Goal: Information Seeking & Learning: Learn about a topic

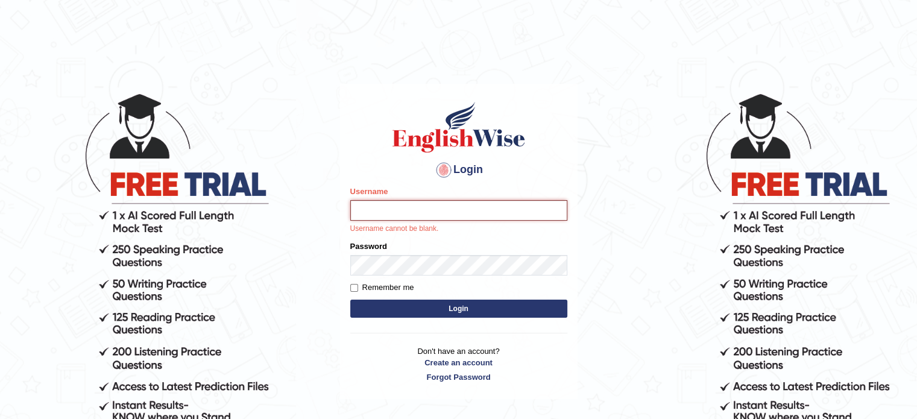
click at [446, 213] on input "Username" at bounding box center [458, 210] width 217 height 21
type input "abdelaal1984"
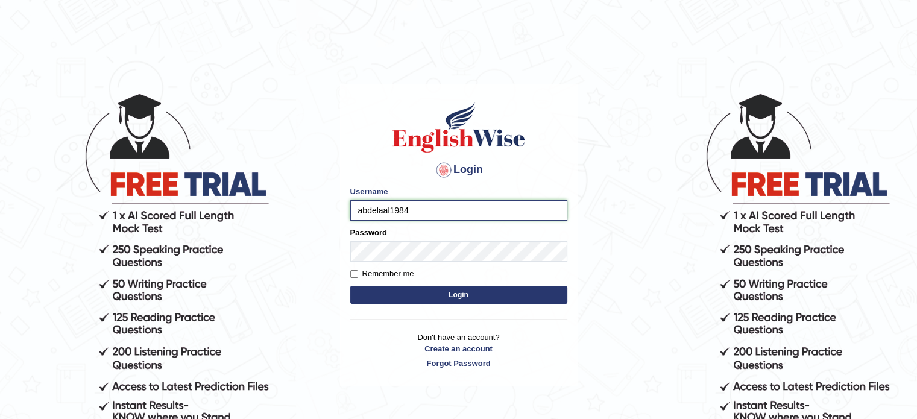
drag, startPoint x: 419, startPoint y: 212, endPoint x: 354, endPoint y: 218, distance: 65.3
click at [354, 218] on input "abdelaal1984" at bounding box center [458, 210] width 217 height 21
click at [350, 286] on button "Login" at bounding box center [458, 295] width 217 height 18
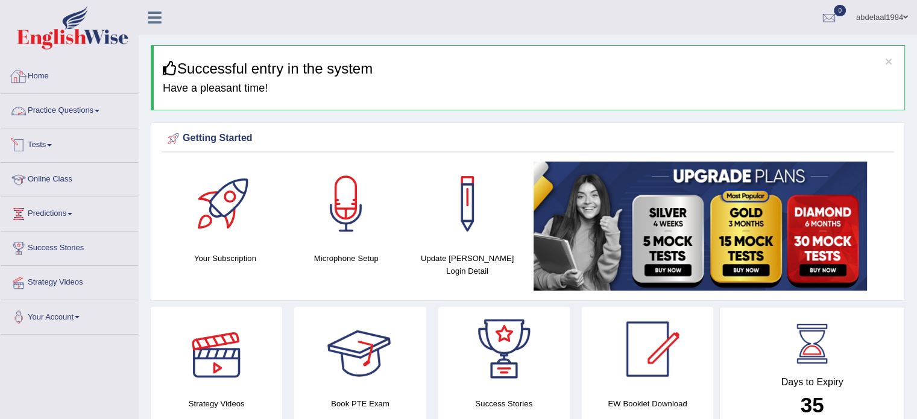
click at [57, 113] on link "Practice Questions" at bounding box center [69, 109] width 137 height 30
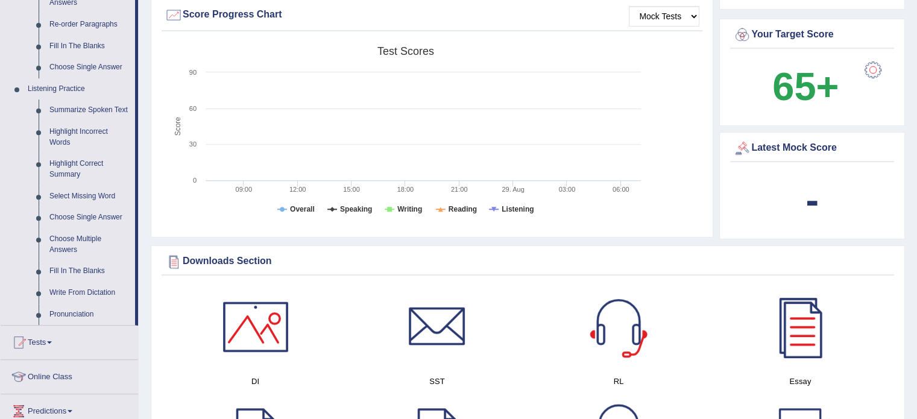
scroll to position [603, 0]
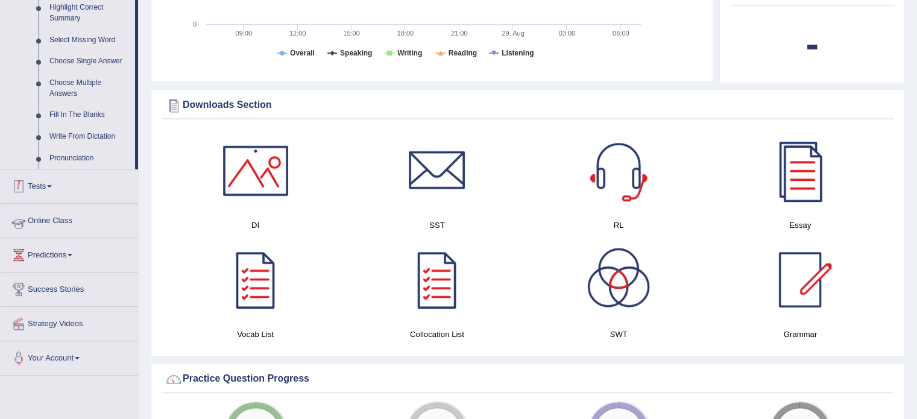
click at [77, 223] on link "Online Class" at bounding box center [69, 219] width 137 height 30
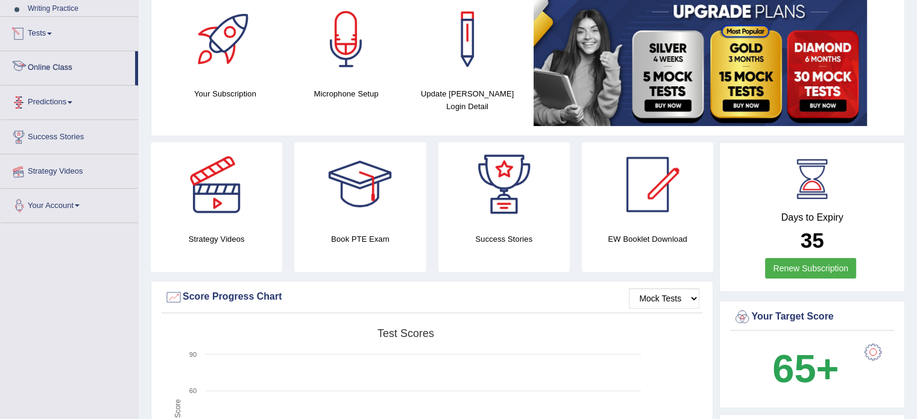
scroll to position [160, 0]
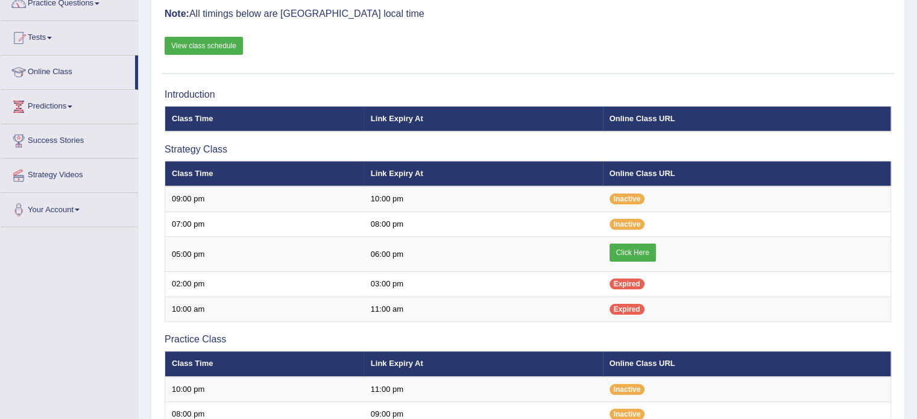
scroll to position [241, 0]
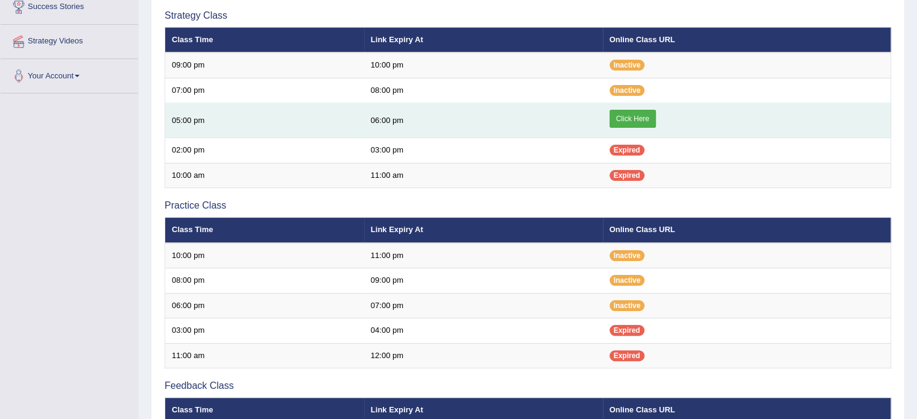
click at [639, 115] on link "Click Here" at bounding box center [633, 119] width 46 height 18
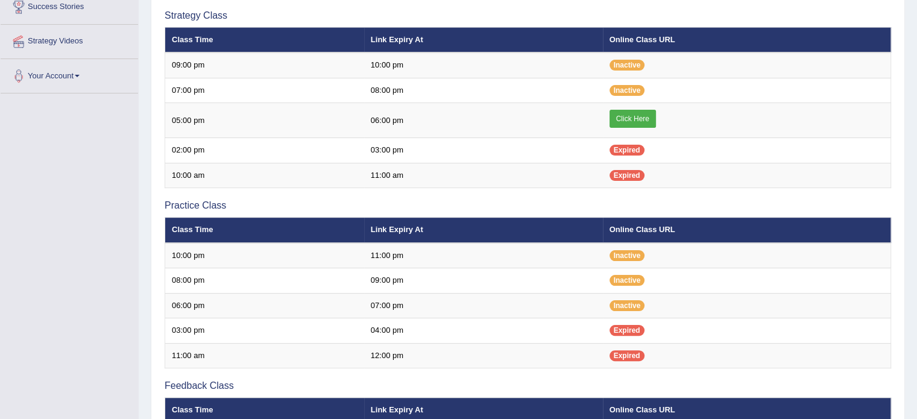
scroll to position [241, 0]
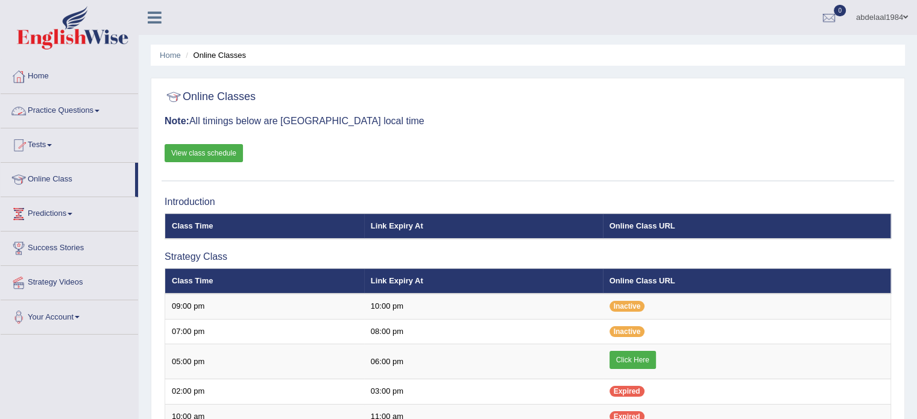
click at [67, 145] on link "Tests" at bounding box center [69, 143] width 137 height 30
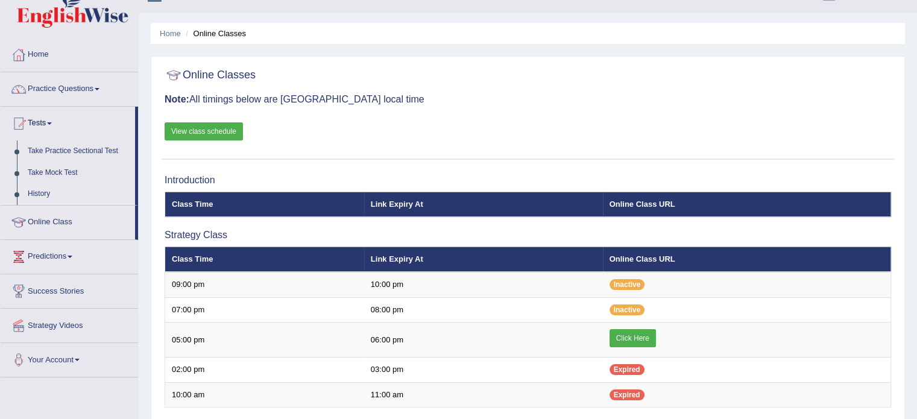
scroll to position [60, 0]
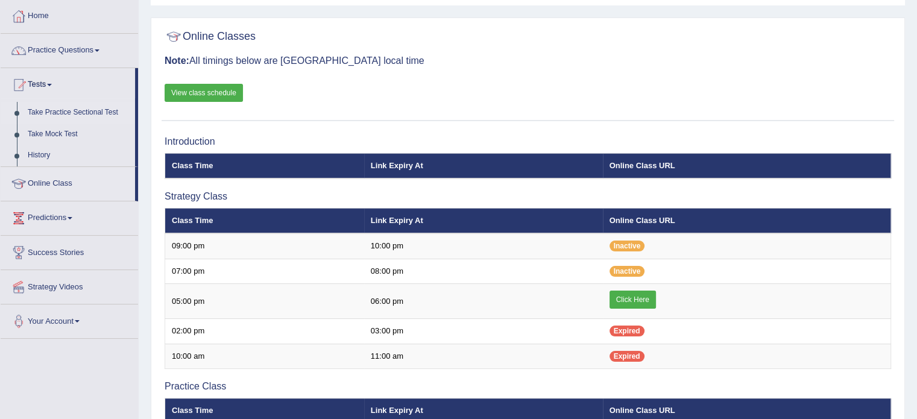
click at [110, 112] on link "Take Practice Sectional Test" at bounding box center [78, 113] width 113 height 22
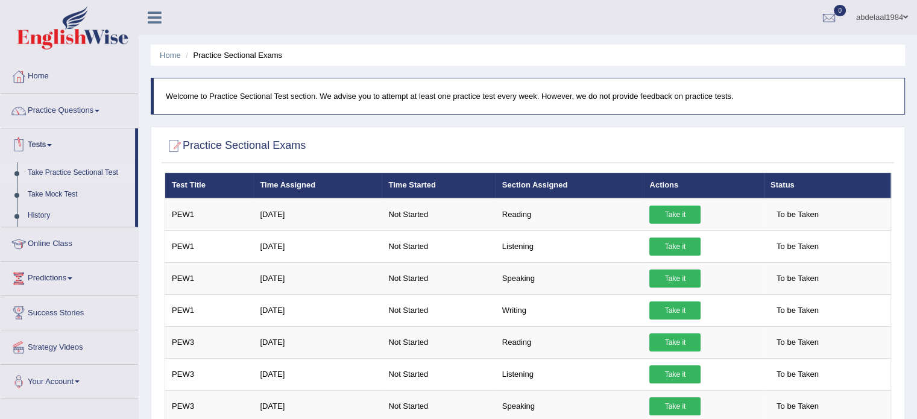
click at [41, 147] on link "Tests" at bounding box center [68, 143] width 134 height 30
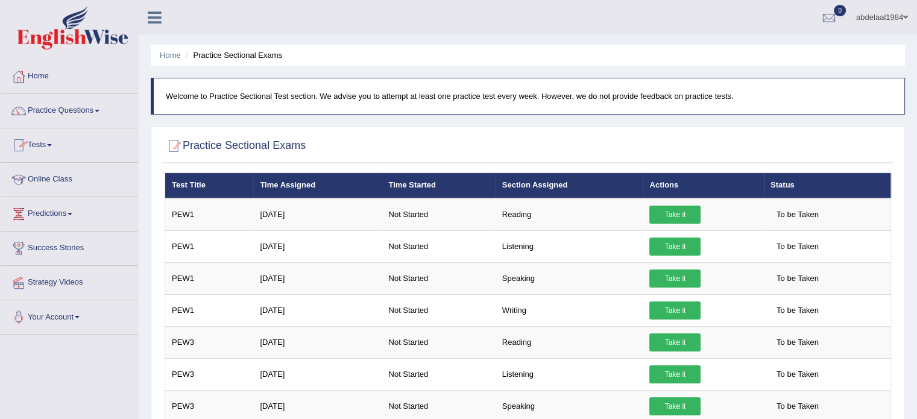
click at [41, 147] on link "Tests" at bounding box center [69, 143] width 137 height 30
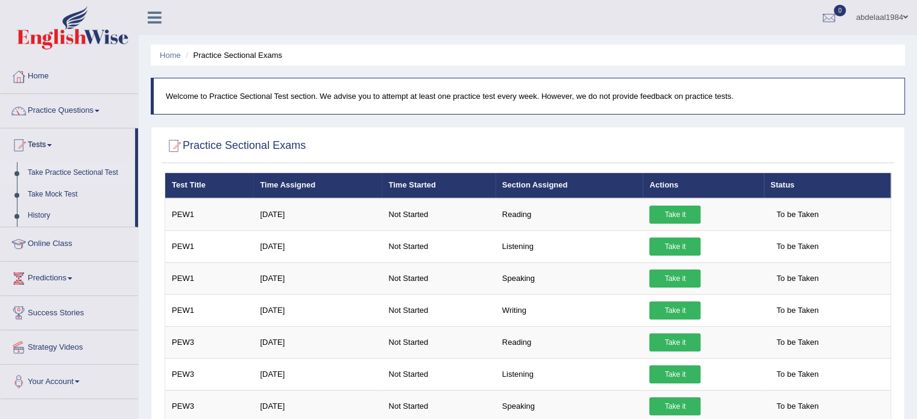
click at [101, 171] on link "Take Practice Sectional Test" at bounding box center [78, 173] width 113 height 22
click at [65, 110] on link "Practice Questions" at bounding box center [69, 109] width 137 height 30
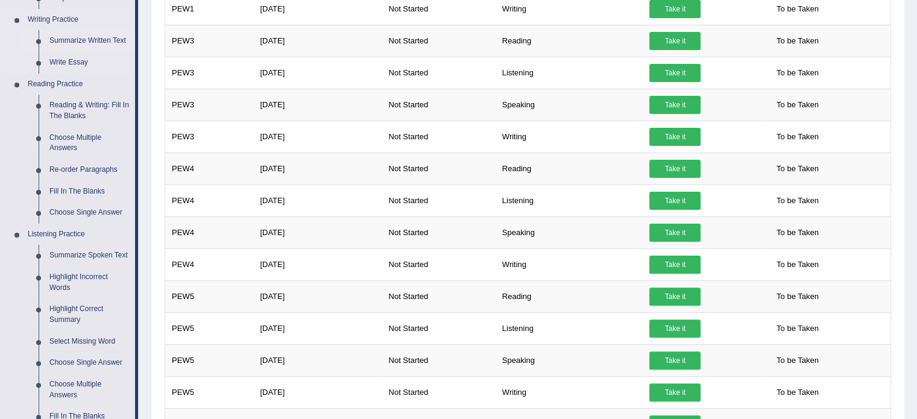
scroll to position [362, 0]
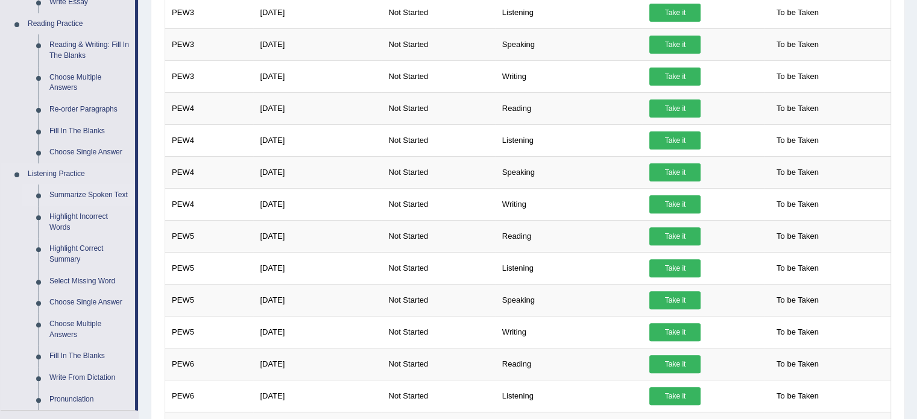
click at [109, 195] on link "Summarize Spoken Text" at bounding box center [89, 196] width 91 height 22
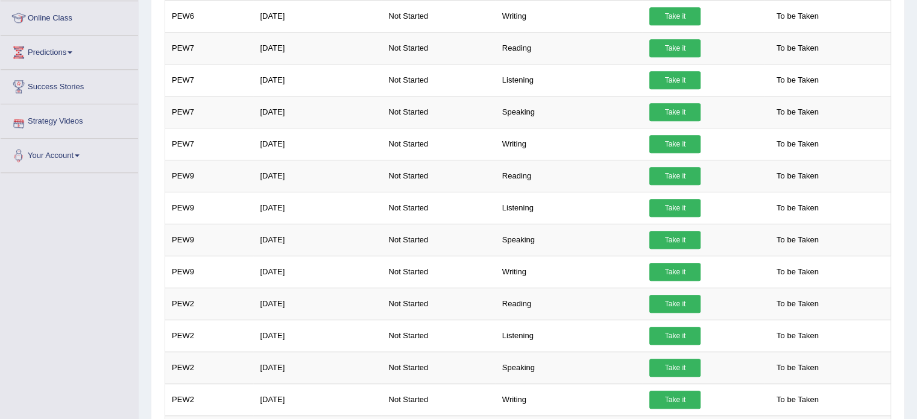
scroll to position [807, 0]
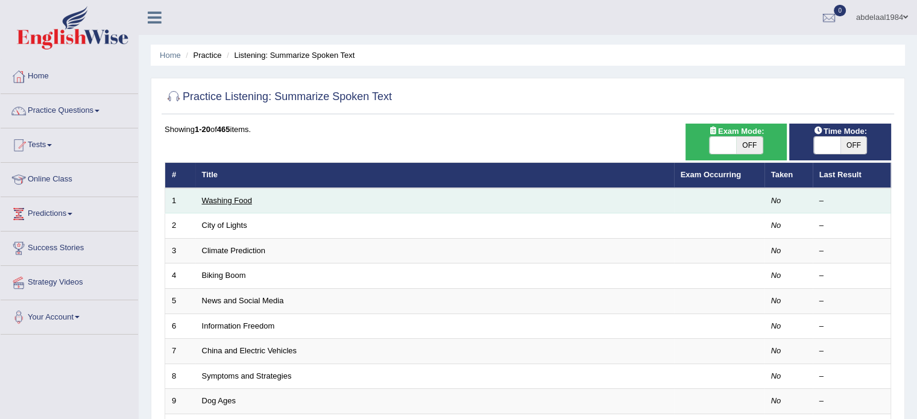
click at [251, 199] on link "Washing Food" at bounding box center [227, 200] width 50 height 9
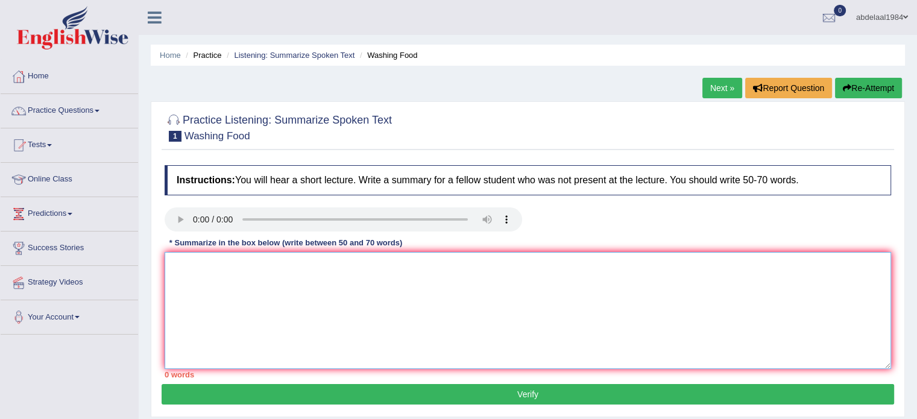
click at [324, 280] on textarea at bounding box center [528, 310] width 727 height 117
paste textarea "The speaker provided a comprehensive overview of [main topic], highlighting sev…"
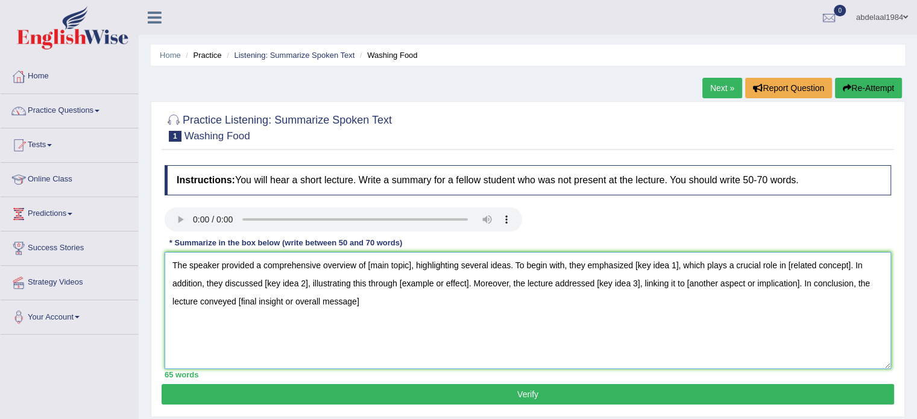
drag, startPoint x: 408, startPoint y: 263, endPoint x: 412, endPoint y: 273, distance: 11.3
click at [408, 263] on textarea "The speaker provided a comprehensive overview of [main topic], highlighting sev…" at bounding box center [528, 310] width 727 height 117
click at [668, 265] on textarea "The speaker provided a comprehensive overview of food safty, highlighting sever…" at bounding box center [528, 310] width 727 height 117
click at [858, 264] on textarea "The speaker provided a comprehensive overview of food safty, highlighting sever…" at bounding box center [528, 310] width 727 height 117
click at [856, 262] on textarea "The speaker provided a comprehensive overview of food safty, highlighting sever…" at bounding box center [528, 310] width 727 height 117
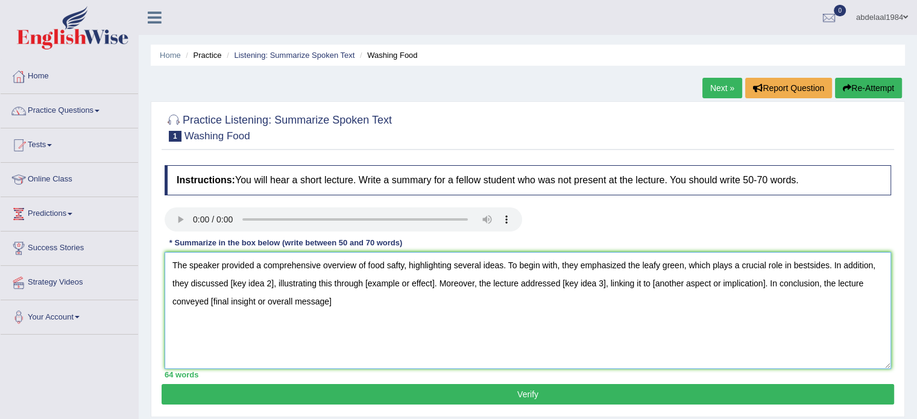
click at [275, 280] on textarea "The speaker provided a comprehensive overview of food safty, highlighting sever…" at bounding box center [528, 310] width 727 height 117
click at [273, 283] on textarea "The speaker provided a comprehensive overview of food safty, highlighting sever…" at bounding box center [528, 310] width 727 height 117
click at [340, 306] on textarea "The speaker provided a comprehensive overview of food safty, highlighting sever…" at bounding box center [528, 310] width 727 height 117
click at [467, 280] on textarea "The speaker provided a comprehensive overview of food safty, highlighting sever…" at bounding box center [528, 310] width 727 height 117
click at [470, 285] on textarea "The speaker provided a comprehensive overview of food safty, highlighting sever…" at bounding box center [528, 310] width 727 height 117
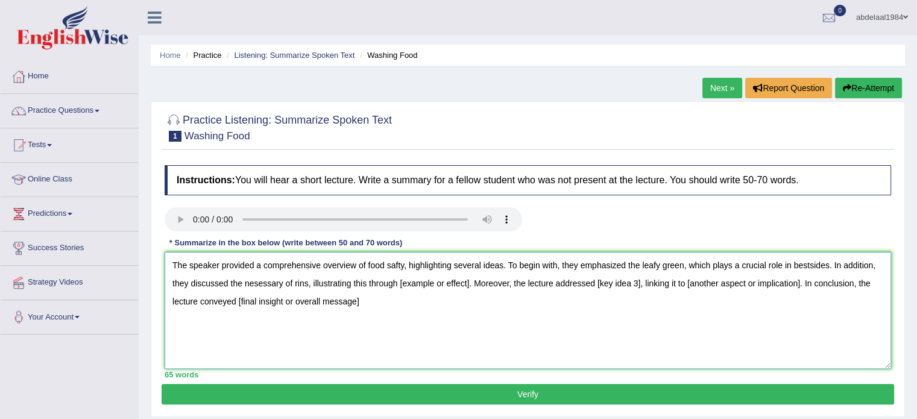
click at [470, 285] on textarea "The speaker provided a comprehensive overview of food safty, highlighting sever…" at bounding box center [528, 310] width 727 height 117
click at [639, 282] on textarea "The speaker provided a comprehensive overview of food safty, highlighting sever…" at bounding box center [528, 310] width 727 height 117
drag, startPoint x: 783, startPoint y: 282, endPoint x: 847, endPoint y: 278, distance: 64.0
click at [847, 278] on textarea "The speaker provided a comprehensive overview of food safty, highlighting sever…" at bounding box center [528, 310] width 727 height 117
drag, startPoint x: 362, startPoint y: 302, endPoint x: 475, endPoint y: 297, distance: 112.8
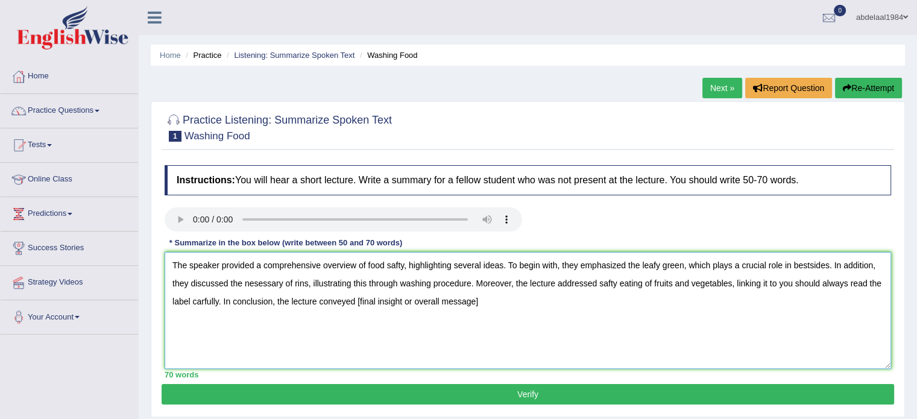
click at [475, 297] on textarea "The speaker provided a comprehensive overview of food safty, highlighting sever…" at bounding box center [528, 310] width 727 height 117
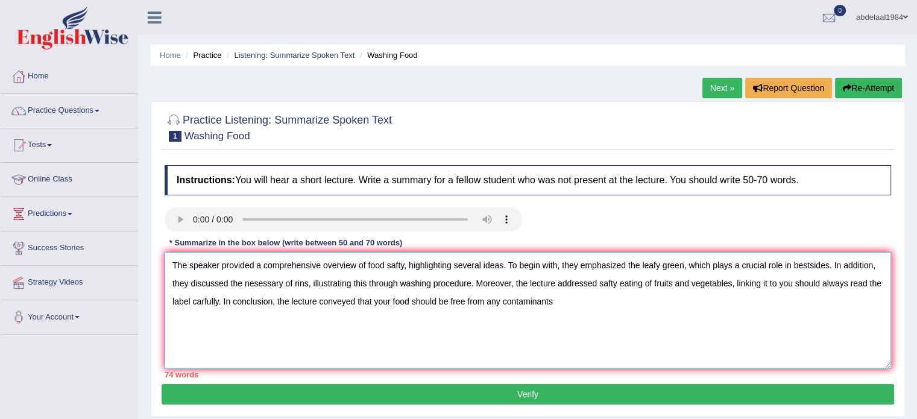
click at [386, 301] on textarea "The speaker provided a comprehensive overview of food safty, highlighting sever…" at bounding box center [528, 310] width 727 height 117
drag, startPoint x: 642, startPoint y: 264, endPoint x: 685, endPoint y: 262, distance: 42.8
click at [685, 262] on textarea "The speaker provided a comprehensive overview of food safty, highlighting sever…" at bounding box center [528, 310] width 727 height 117
drag, startPoint x: 357, startPoint y: 301, endPoint x: 425, endPoint y: 298, distance: 67.6
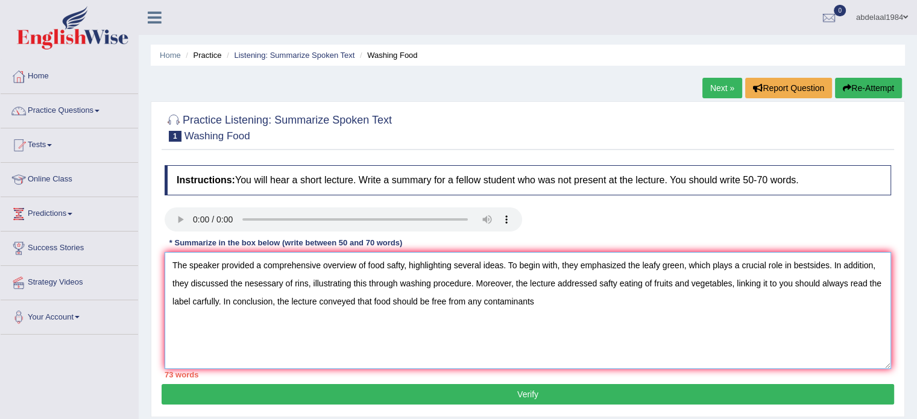
click at [425, 298] on textarea "The speaker provided a comprehensive overview of food safty, highlighting sever…" at bounding box center [528, 310] width 727 height 117
drag, startPoint x: 480, startPoint y: 300, endPoint x: 373, endPoint y: 323, distance: 109.6
click at [373, 323] on textarea "The speaker provided a comprehensive overview of food safty, highlighting sever…" at bounding box center [528, 310] width 727 height 117
drag, startPoint x: 368, startPoint y: 301, endPoint x: 480, endPoint y: 298, distance: 112.2
click at [480, 298] on textarea "The speaker provided a comprehensive overview of food safty, highlighting sever…" at bounding box center [528, 310] width 727 height 117
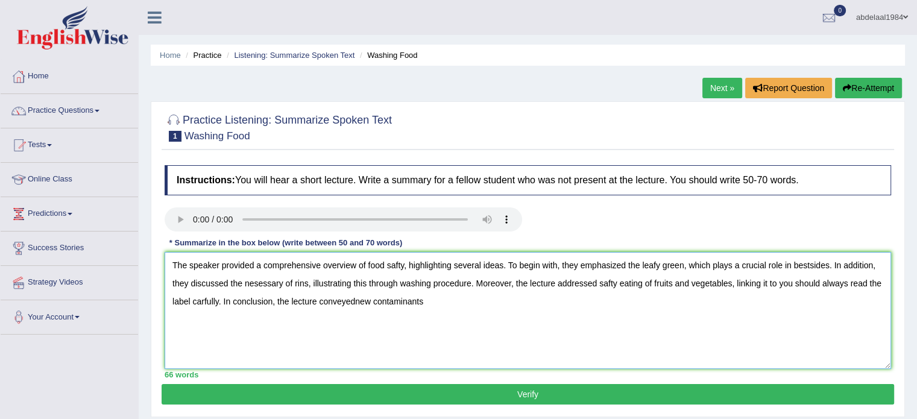
click at [356, 301] on textarea "The speaker provided a comprehensive overview of food safty, highlighting sever…" at bounding box center [528, 310] width 727 height 117
click at [427, 301] on textarea "The speaker provided a comprehensive overview of food safty, highlighting sever…" at bounding box center [528, 310] width 727 height 117
click at [358, 303] on textarea "The speaker provided a comprehensive overview of food safty, highlighting sever…" at bounding box center [528, 310] width 727 height 117
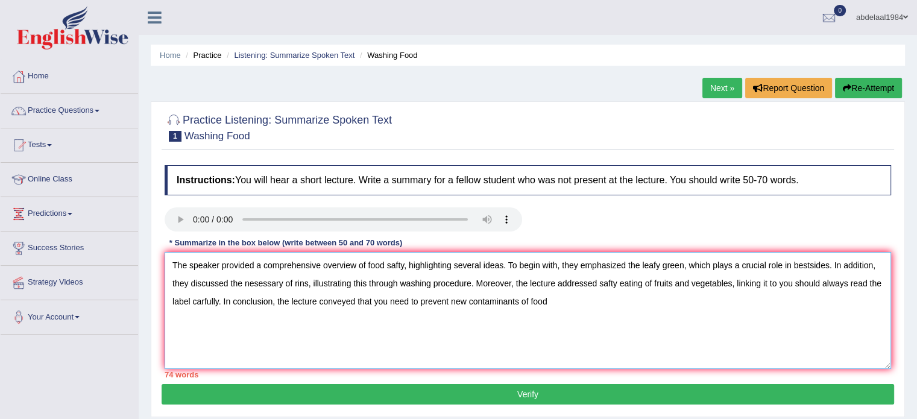
drag, startPoint x: 411, startPoint y: 302, endPoint x: 417, endPoint y: 308, distance: 8.5
click at [411, 302] on textarea "The speaker provided a comprehensive overview of food safty, highlighting sever…" at bounding box center [528, 310] width 727 height 117
click at [481, 297] on textarea "The speaker provided a comprehensive overview of food safty, highlighting sever…" at bounding box center [528, 310] width 727 height 117
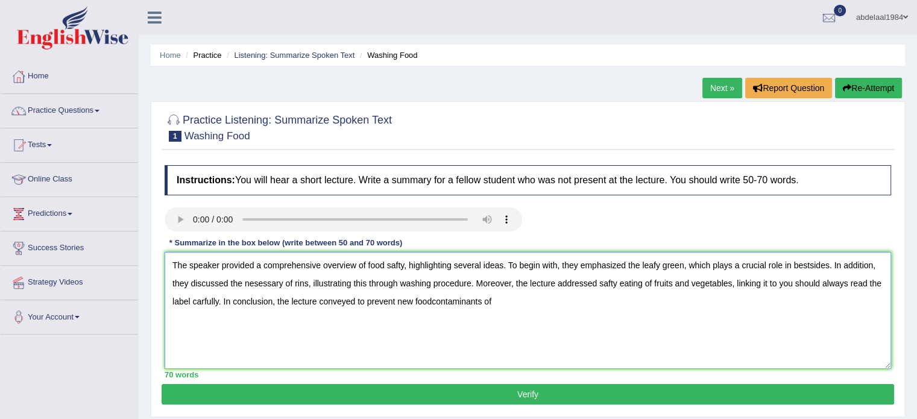
click at [498, 297] on textarea "The speaker provided a comprehensive overview of food safty, highlighting sever…" at bounding box center [528, 310] width 727 height 117
click at [431, 300] on textarea "The speaker provided a comprehensive overview of food safty, highlighting sever…" at bounding box center [528, 310] width 727 height 117
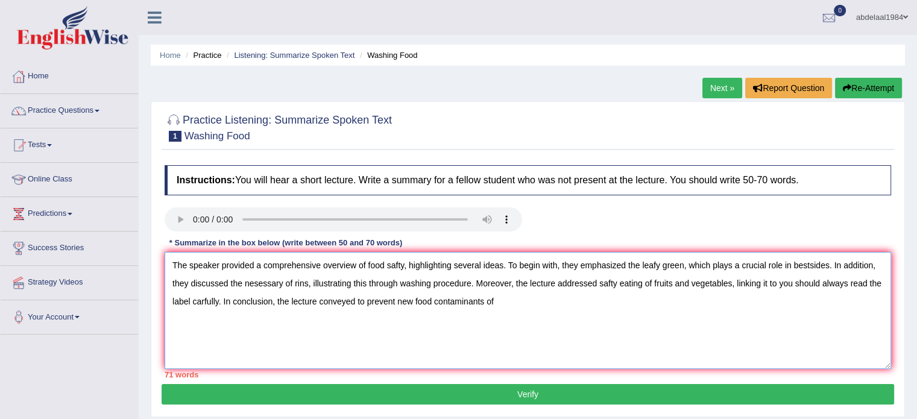
click at [495, 297] on textarea "The speaker provided a comprehensive overview of food safty, highlighting sever…" at bounding box center [528, 310] width 727 height 117
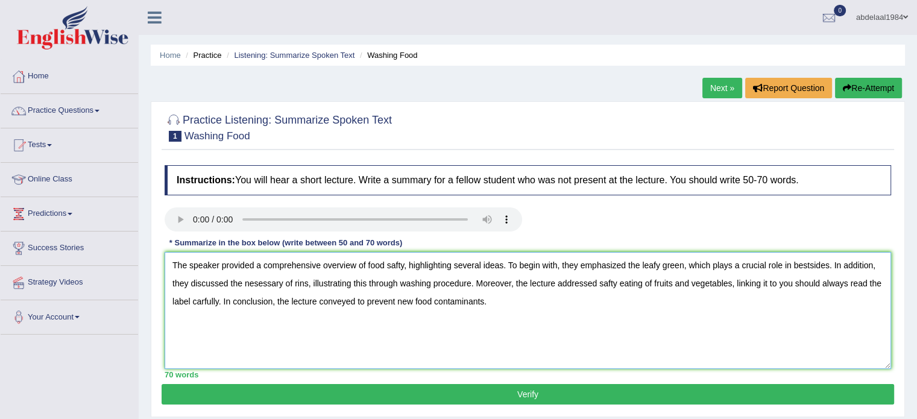
type textarea "The speaker provided a comprehensive overview of food safty, highlighting sever…"
click at [562, 400] on button "Verify" at bounding box center [528, 394] width 733 height 21
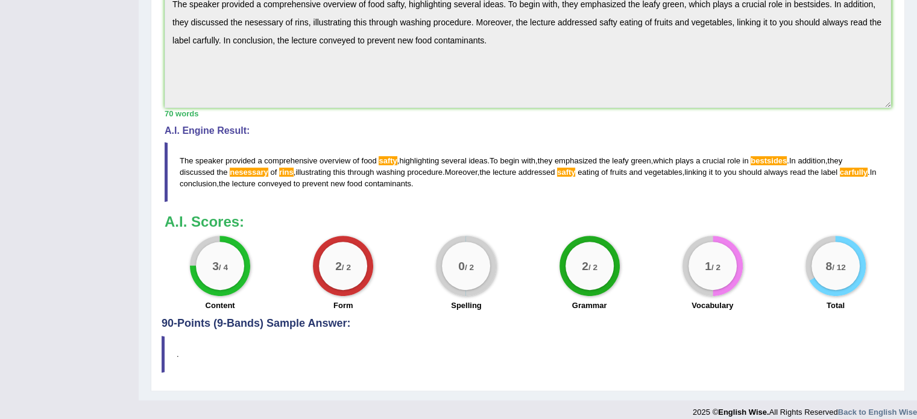
scroll to position [367, 0]
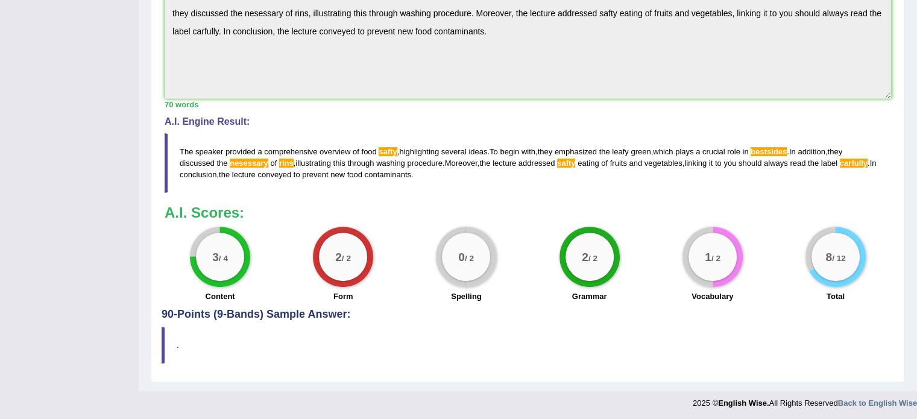
drag, startPoint x: 430, startPoint y: 173, endPoint x: 249, endPoint y: 159, distance: 181.5
click at [249, 159] on blockquote "The speaker provided a comprehensive overview of food safty , highlighting seve…" at bounding box center [528, 163] width 727 height 60
drag, startPoint x: 426, startPoint y: 172, endPoint x: 294, endPoint y: 160, distance: 133.2
click at [294, 160] on blockquote "The speaker provided a comprehensive overview of food safty , highlighting seve…" at bounding box center [528, 163] width 727 height 60
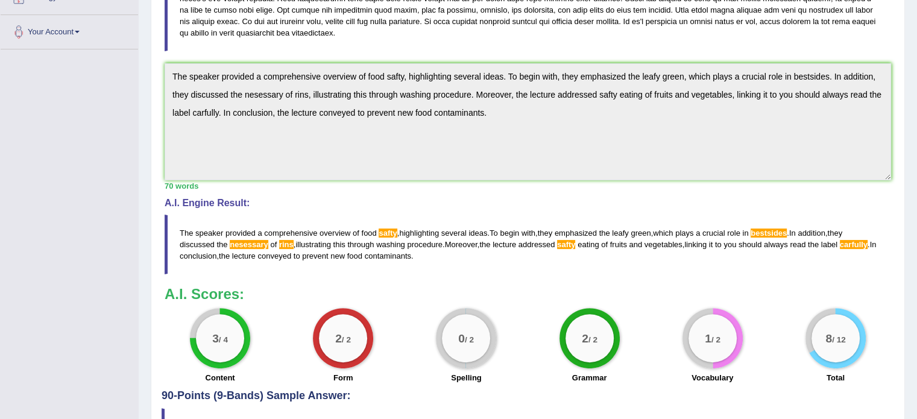
scroll to position [306, 0]
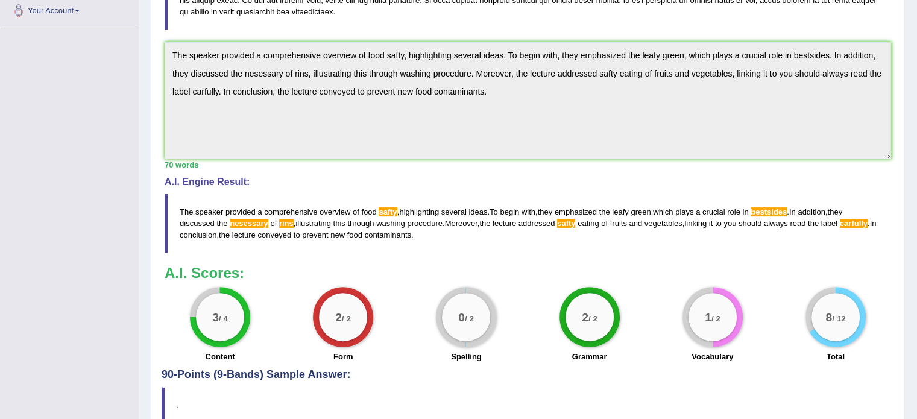
click at [173, 33] on div "Instructions: You will hear a short lecture. Write a summary for a fellow stude…" at bounding box center [528, 111] width 733 height 516
click at [397, 267] on h3 "A.I. Scores:" at bounding box center [528, 273] width 727 height 16
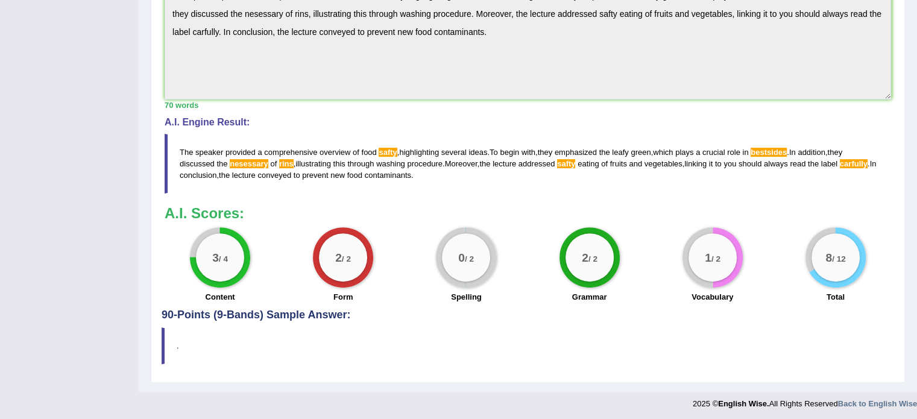
scroll to position [5, 0]
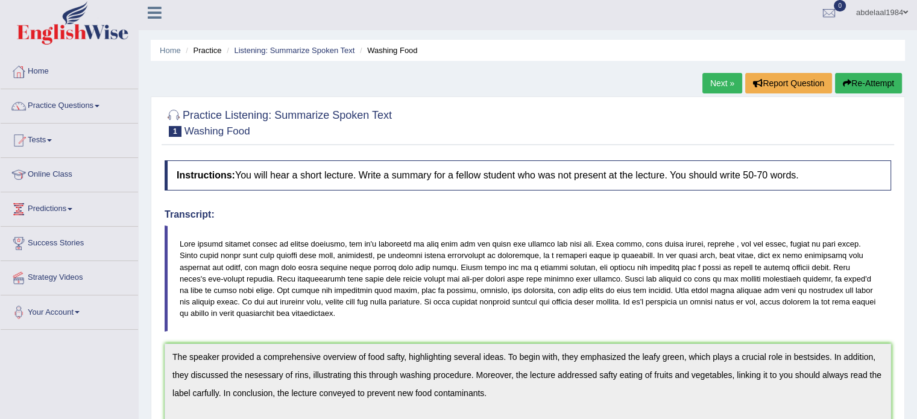
click at [889, 84] on button "Re-Attempt" at bounding box center [868, 83] width 67 height 21
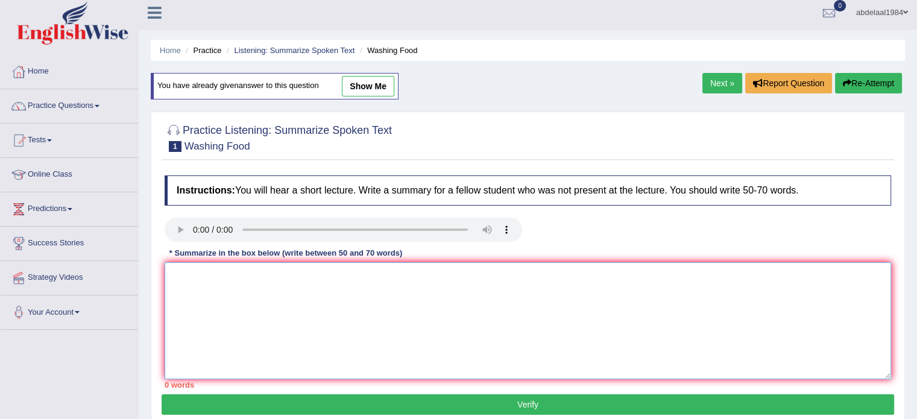
click at [378, 279] on textarea at bounding box center [528, 320] width 727 height 117
paste textarea "The speaker provided a comprehensive overview of food safety, highlighting seve…"
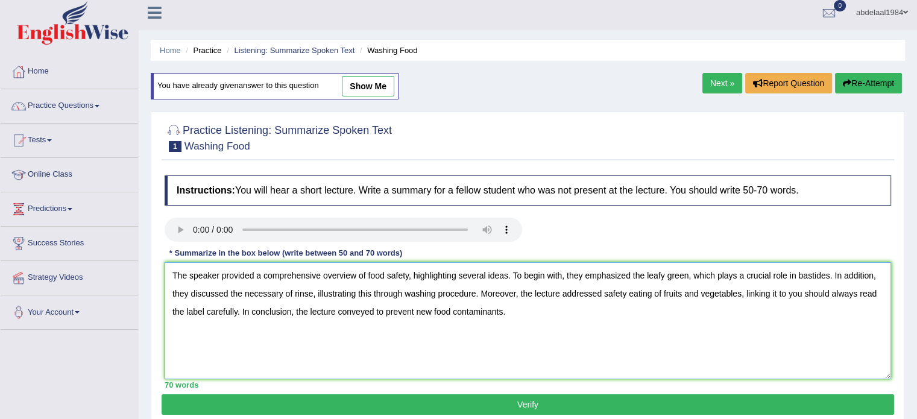
click at [408, 274] on textarea "The speaker provided a comprehensive overview of food safety, highlighting seve…" at bounding box center [528, 320] width 727 height 117
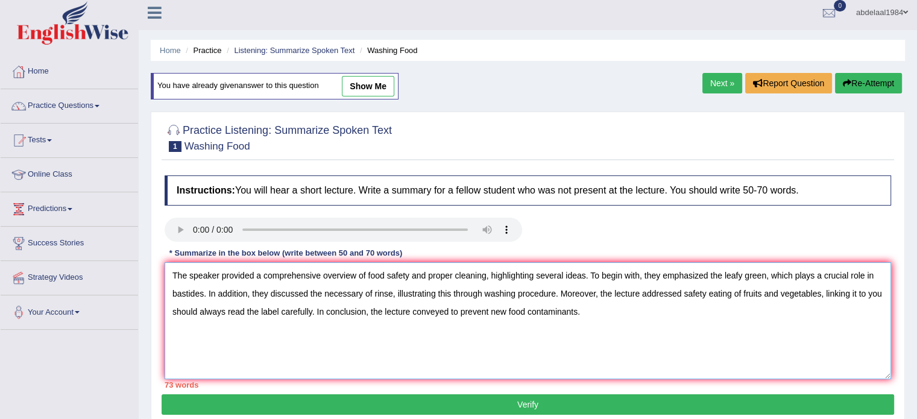
click at [606, 270] on textarea "The speaker provided a comprehensive overview of food safety and proper cleanin…" at bounding box center [528, 320] width 727 height 117
drag, startPoint x: 725, startPoint y: 271, endPoint x: 772, endPoint y: 269, distance: 47.1
click at [772, 269] on textarea "The speaker provided a comprehensive overview of food safety and proper cleanin…" at bounding box center [528, 320] width 727 height 117
drag, startPoint x: 724, startPoint y: 276, endPoint x: 767, endPoint y: 274, distance: 43.4
click at [767, 274] on textarea "The speaker provided a comprehensive overview of food safety and proper cleanin…" at bounding box center [528, 320] width 727 height 117
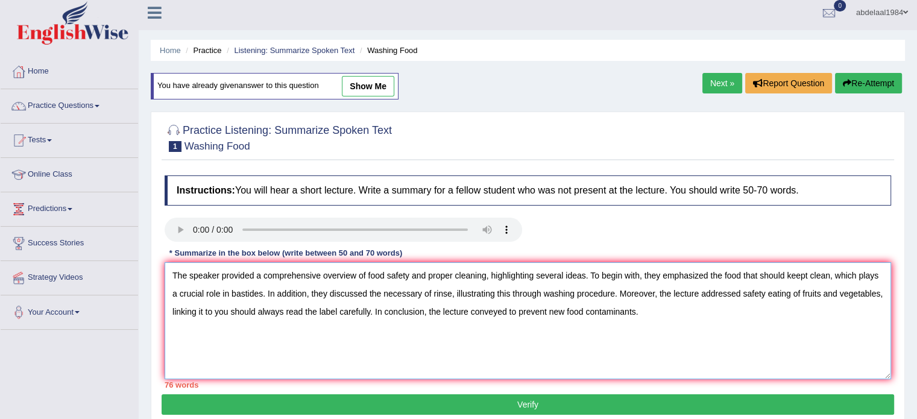
click at [251, 292] on textarea "The speaker provided a comprehensive overview of food safety and proper cleanin…" at bounding box center [528, 320] width 727 height 117
click at [286, 291] on textarea "The speaker provided a comprehensive overview of food safety and proper cleanin…" at bounding box center [528, 320] width 727 height 117
click at [690, 312] on textarea "The speaker provided a comprehensive overview of food safety and proper cleanin…" at bounding box center [528, 320] width 727 height 117
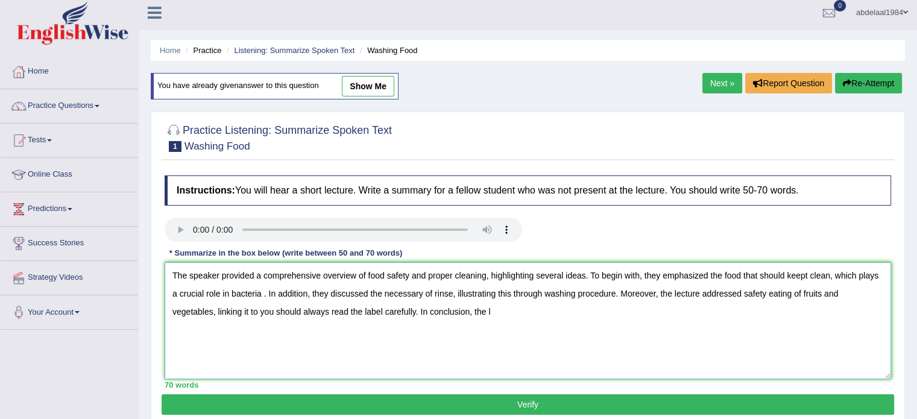
drag, startPoint x: 490, startPoint y: 312, endPoint x: 473, endPoint y: 311, distance: 16.9
click at [473, 311] on textarea "The speaker provided a comprehensive overview of food safety and proper cleanin…" at bounding box center [528, 320] width 727 height 117
paste textarea "ecture conveyed to"
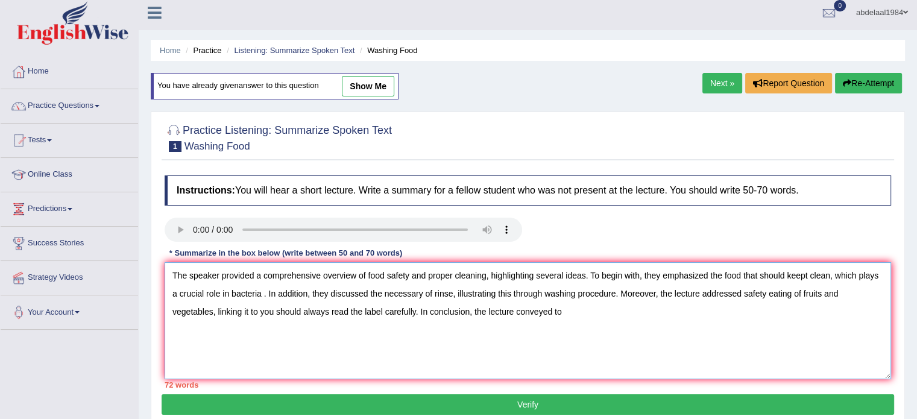
click at [484, 274] on textarea "The speaker provided a comprehensive overview of food safety and proper cleanin…" at bounding box center [528, 320] width 727 height 117
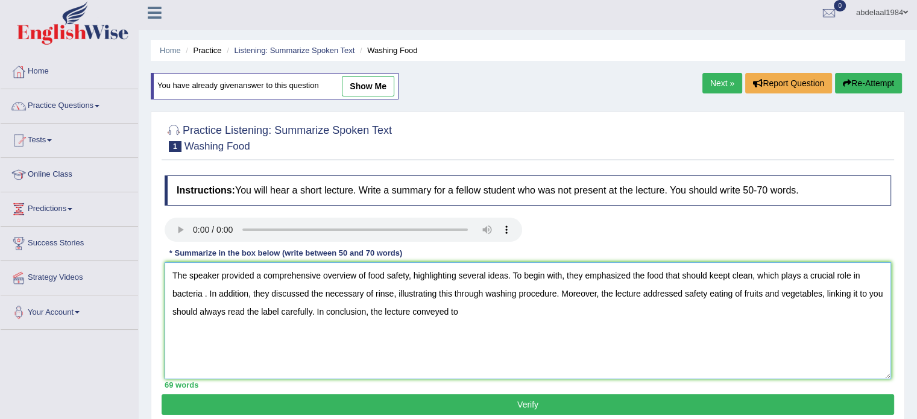
click at [463, 312] on textarea "The speaker provided a comprehensive overview of food safety, highlighting seve…" at bounding box center [528, 320] width 727 height 117
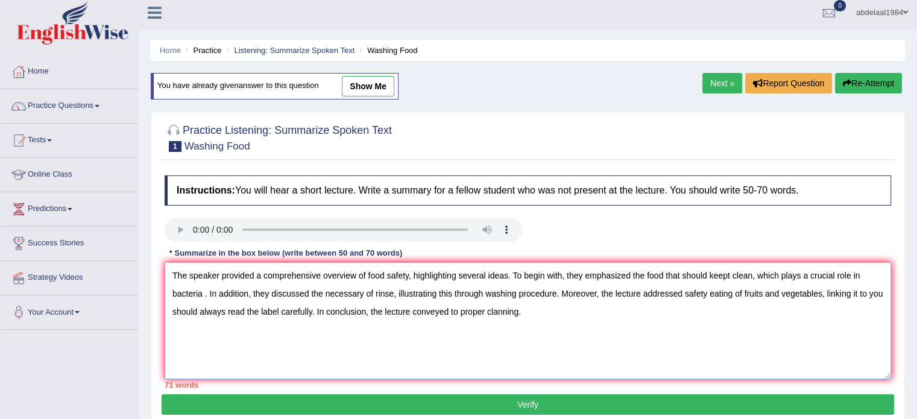
drag, startPoint x: 524, startPoint y: 311, endPoint x: 140, endPoint y: 265, distance: 386.9
click at [140, 265] on div "Home Practice Listening: Summarize Spoken Text Washing Food You have already gi…" at bounding box center [528, 296] width 778 height 603
paste textarea "leafy green, which plays a crucial role in bastides. In addition, they discusse…"
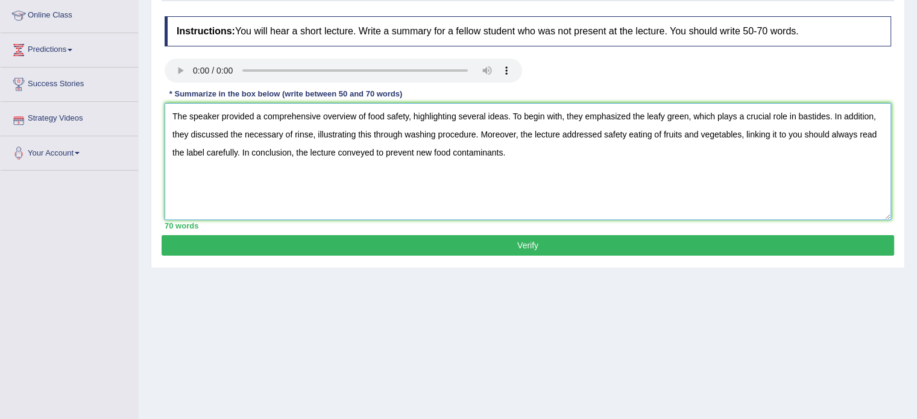
scroll to position [214, 0]
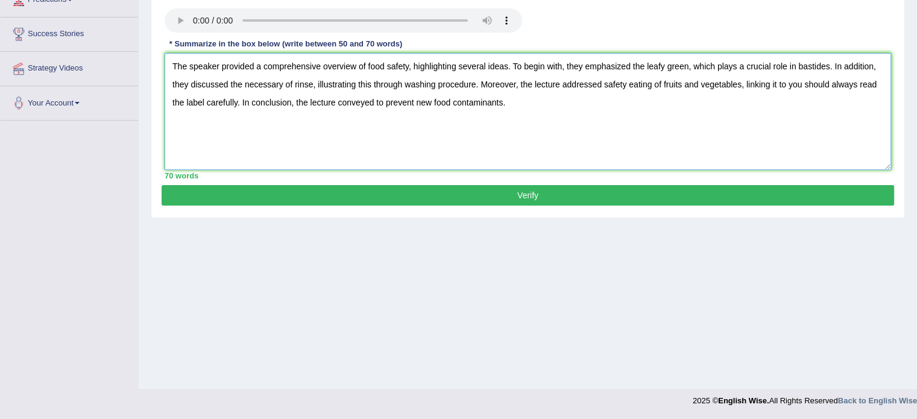
type textarea "The speaker provided a comprehensive overview of food safety, highlighting seve…"
click at [454, 190] on button "Verify" at bounding box center [528, 195] width 733 height 21
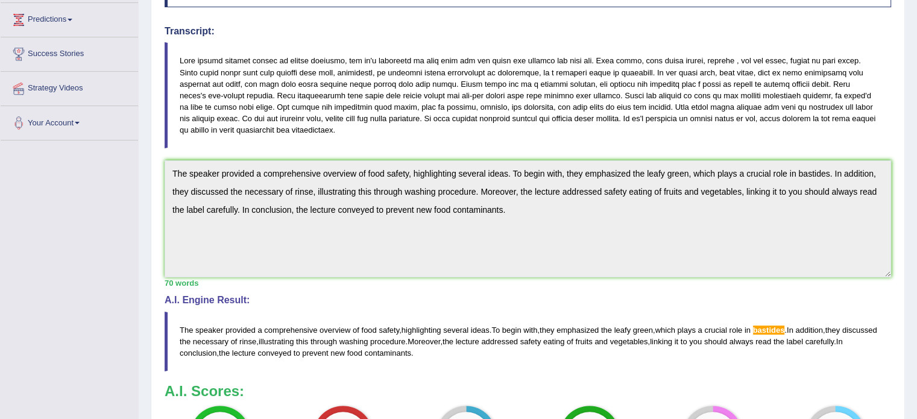
scroll to position [192, 0]
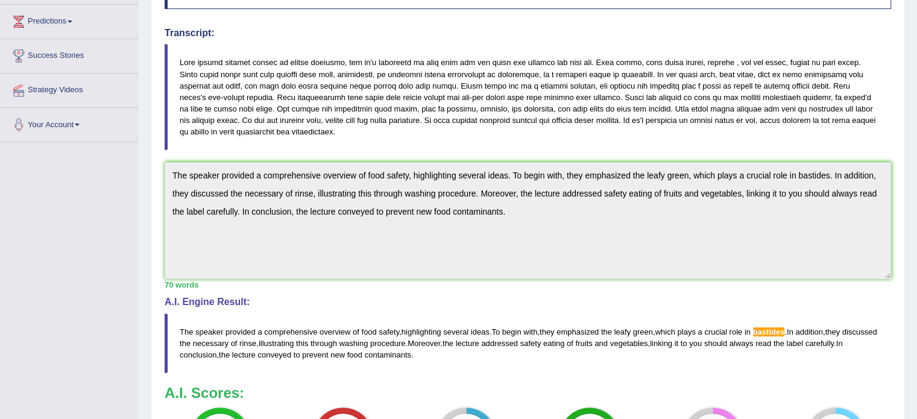
drag, startPoint x: 339, startPoint y: 74, endPoint x: 369, endPoint y: 74, distance: 30.2
click at [369, 74] on blockquote at bounding box center [528, 97] width 727 height 106
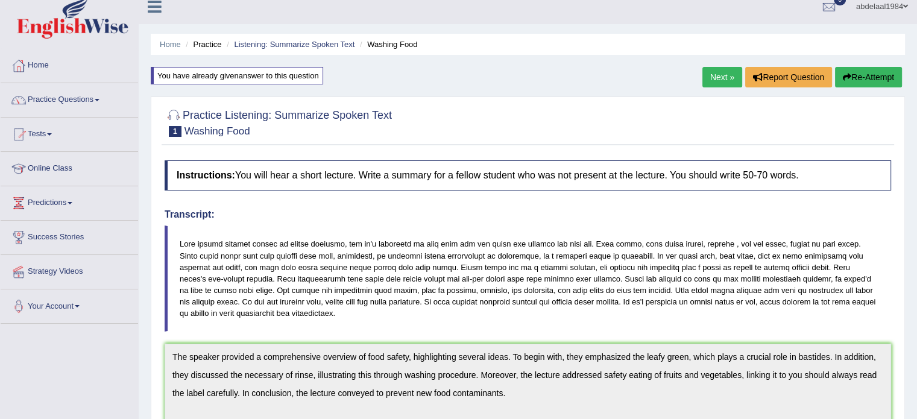
scroll to position [0, 0]
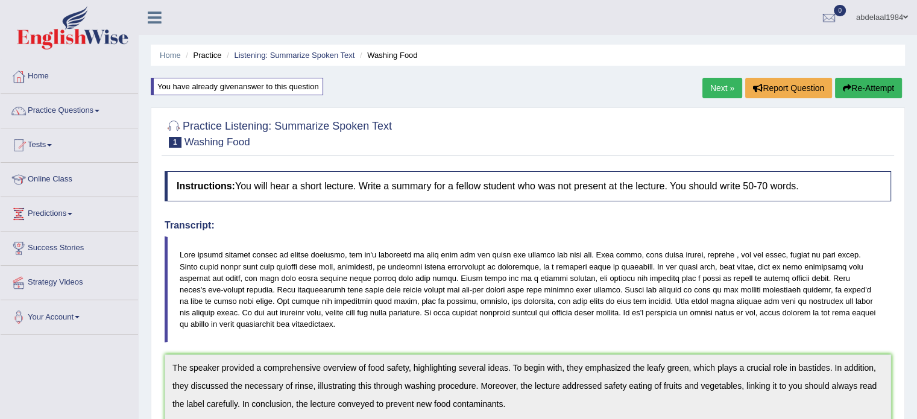
click at [868, 89] on button "Re-Attempt" at bounding box center [868, 88] width 67 height 21
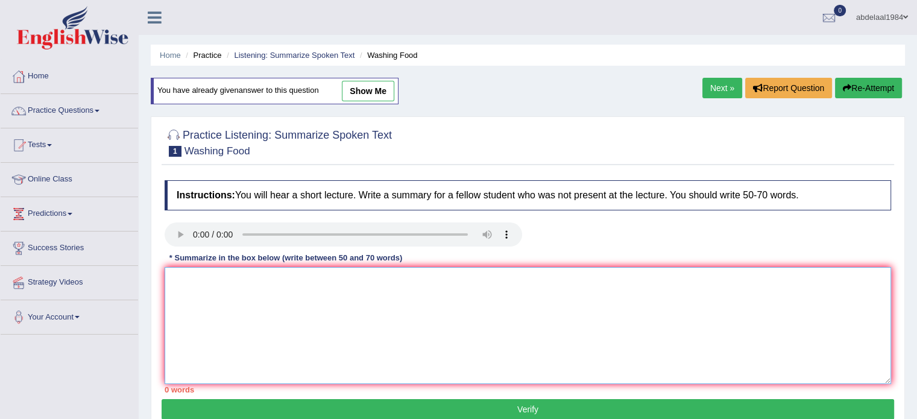
click at [368, 289] on textarea at bounding box center [528, 325] width 727 height 117
paste textarea "The speaker provided a comprehensive overview of food safety, highlighting seve…"
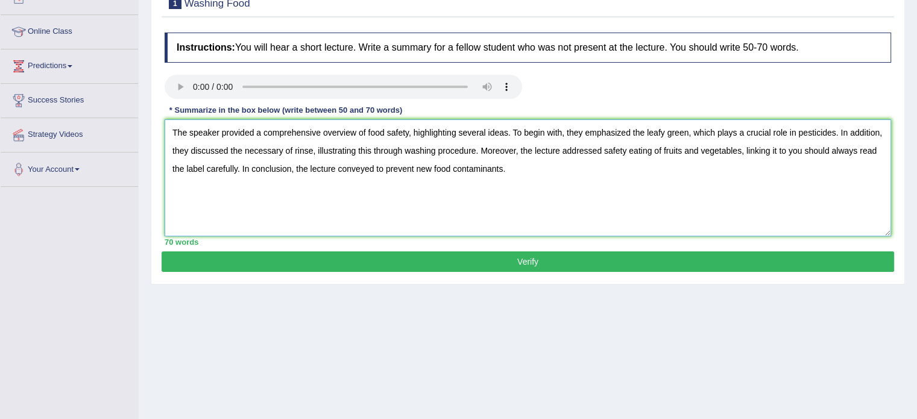
scroll to position [214, 0]
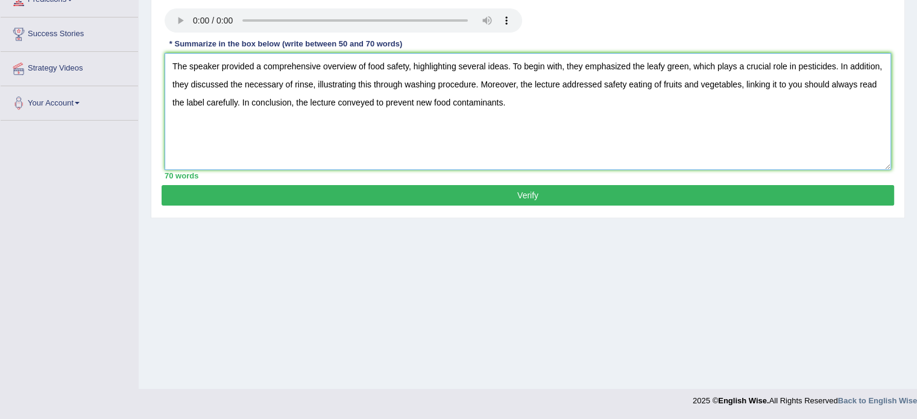
type textarea "The speaker provided a comprehensive overview of food safety, highlighting seve…"
click at [513, 192] on button "Verify" at bounding box center [528, 195] width 733 height 21
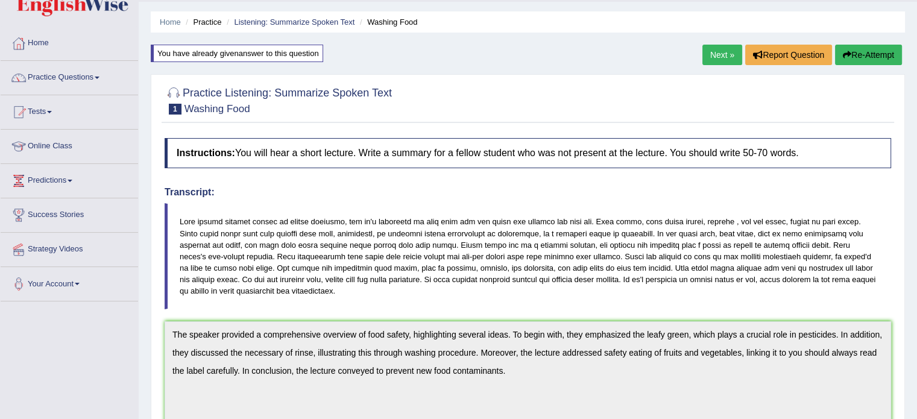
scroll to position [0, 0]
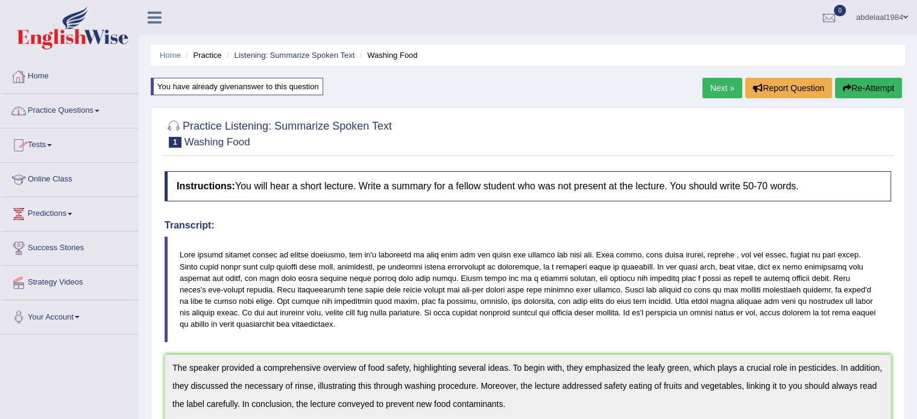
click at [66, 115] on link "Practice Questions" at bounding box center [69, 109] width 137 height 30
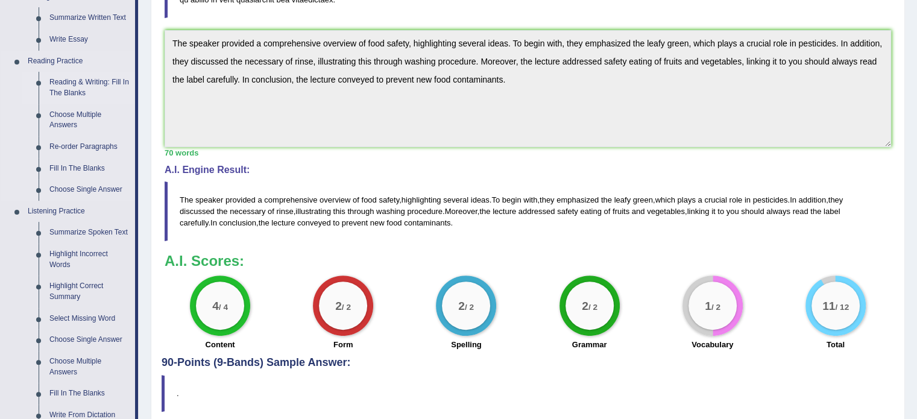
scroll to position [362, 0]
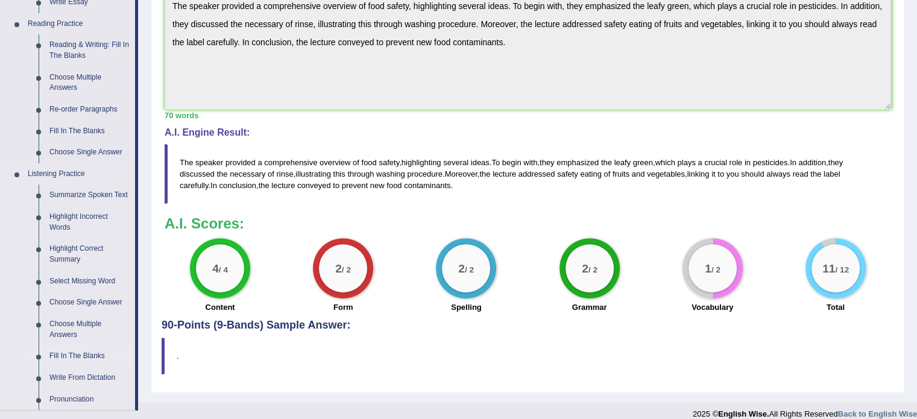
click at [73, 358] on link "Fill In The Blanks" at bounding box center [89, 357] width 91 height 22
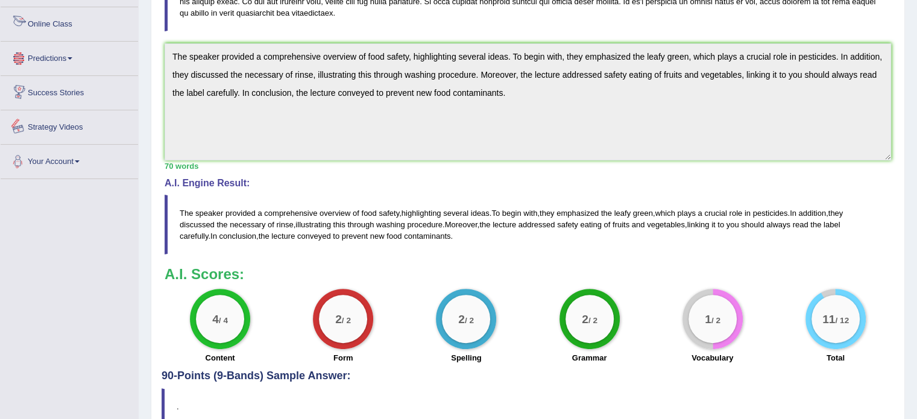
scroll to position [373, 0]
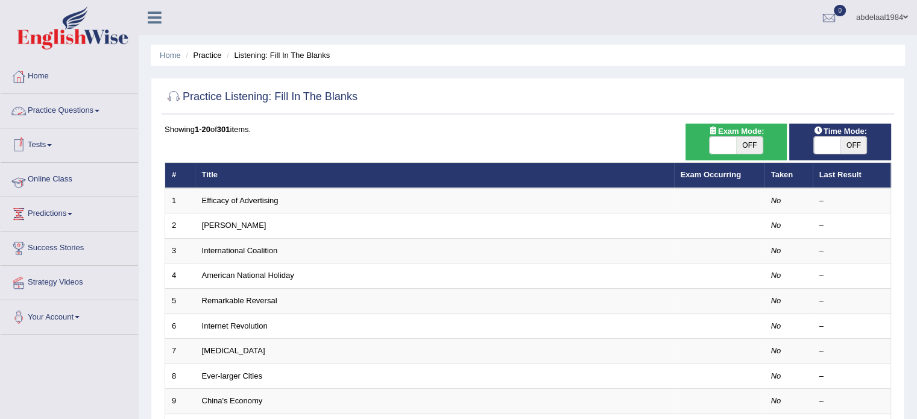
click at [65, 177] on link "Online Class" at bounding box center [69, 178] width 137 height 30
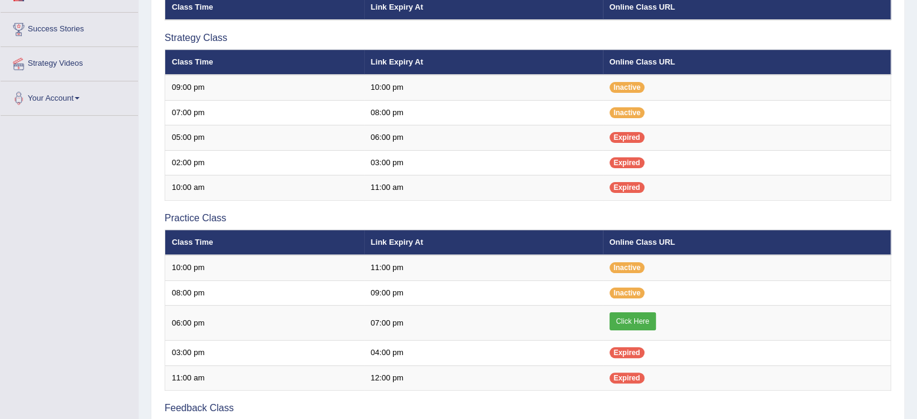
scroll to position [241, 0]
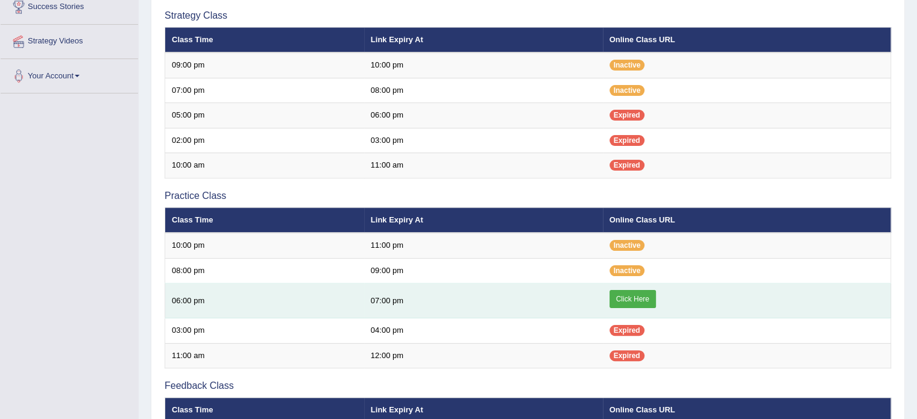
click at [633, 294] on link "Click Here" at bounding box center [633, 299] width 46 height 18
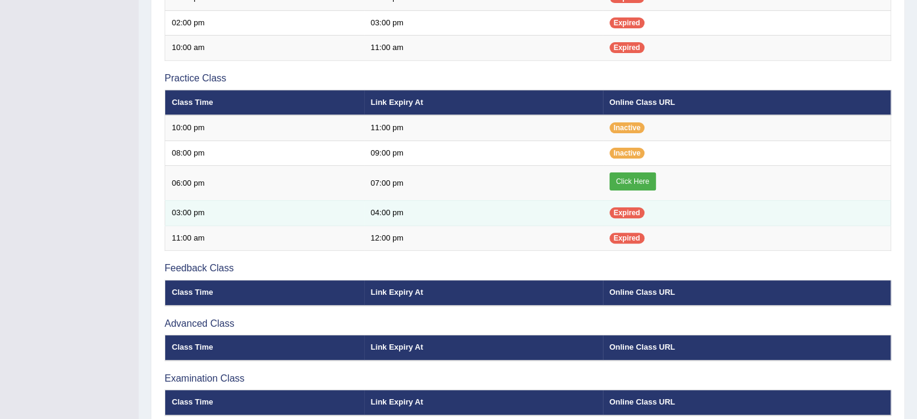
scroll to position [412, 0]
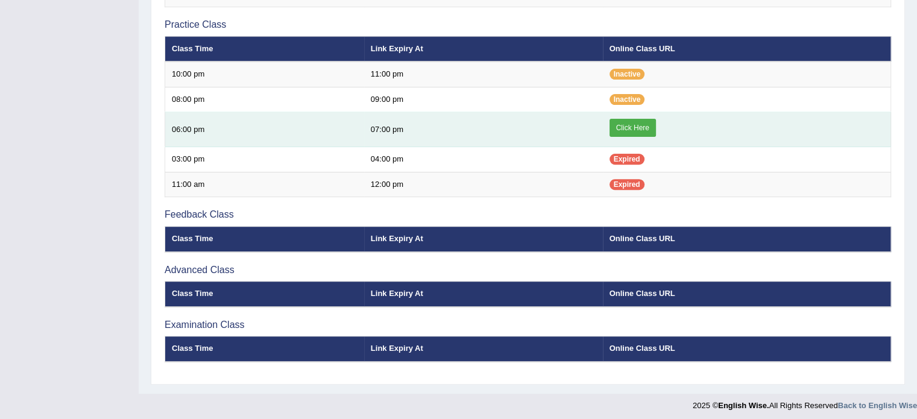
click at [647, 122] on link "Click Here" at bounding box center [633, 128] width 46 height 18
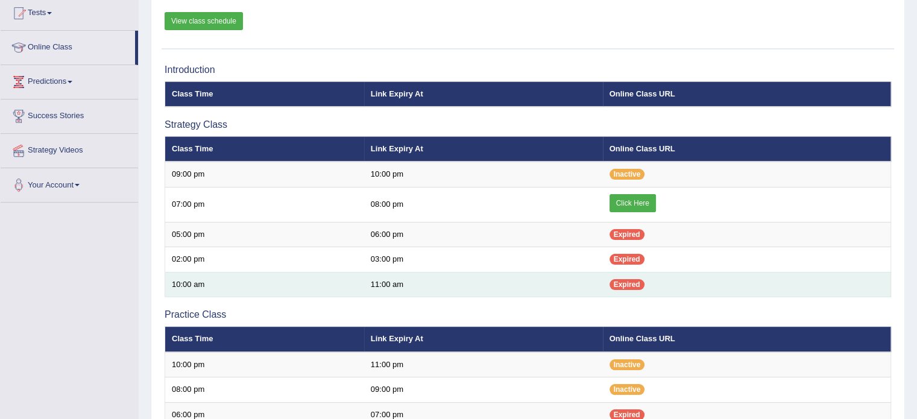
scroll to position [111, 0]
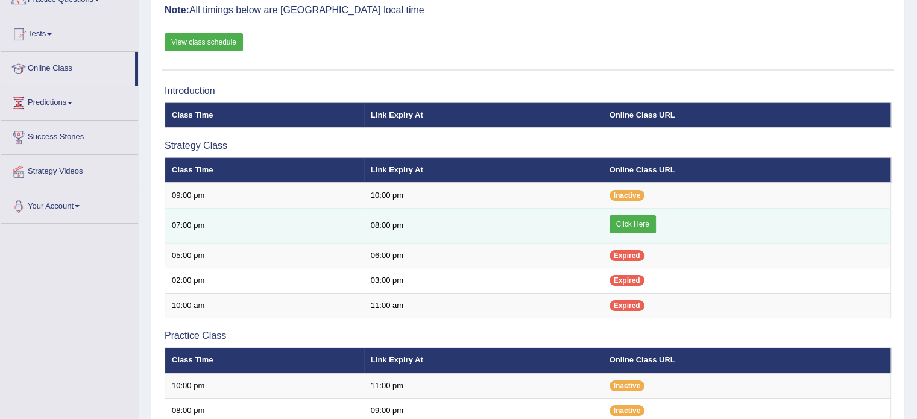
click at [626, 224] on link "Click Here" at bounding box center [633, 224] width 46 height 18
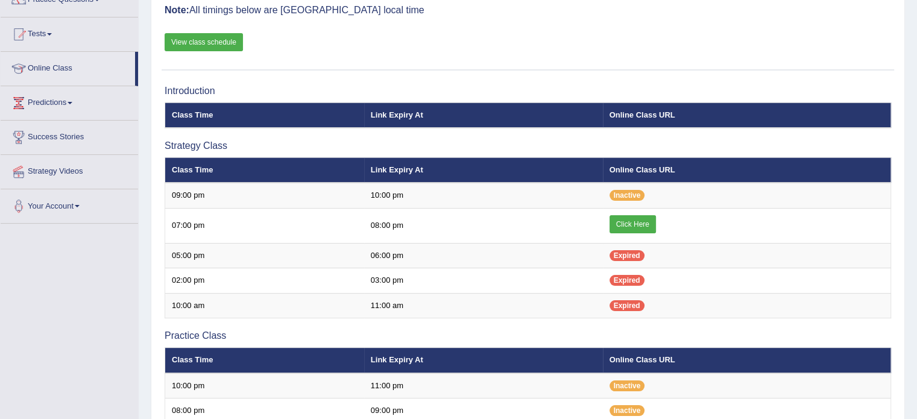
scroll to position [111, 0]
